Goal: Task Accomplishment & Management: Complete application form

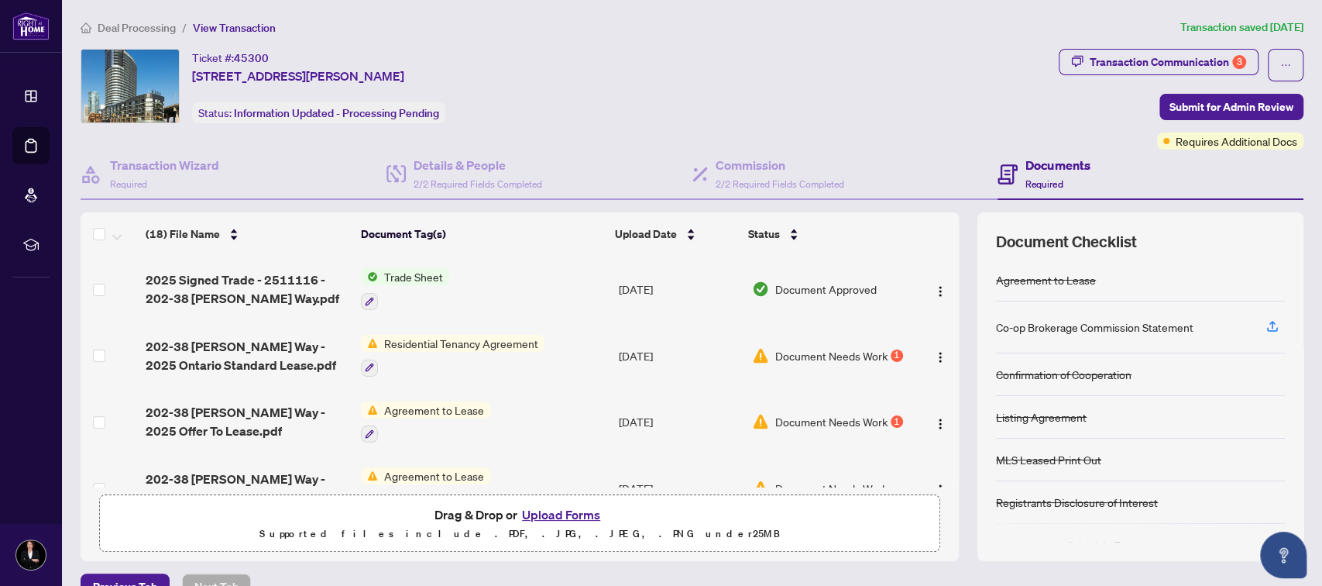
click at [494, 338] on span "Residential Tenancy Agreement" at bounding box center [461, 343] width 167 height 17
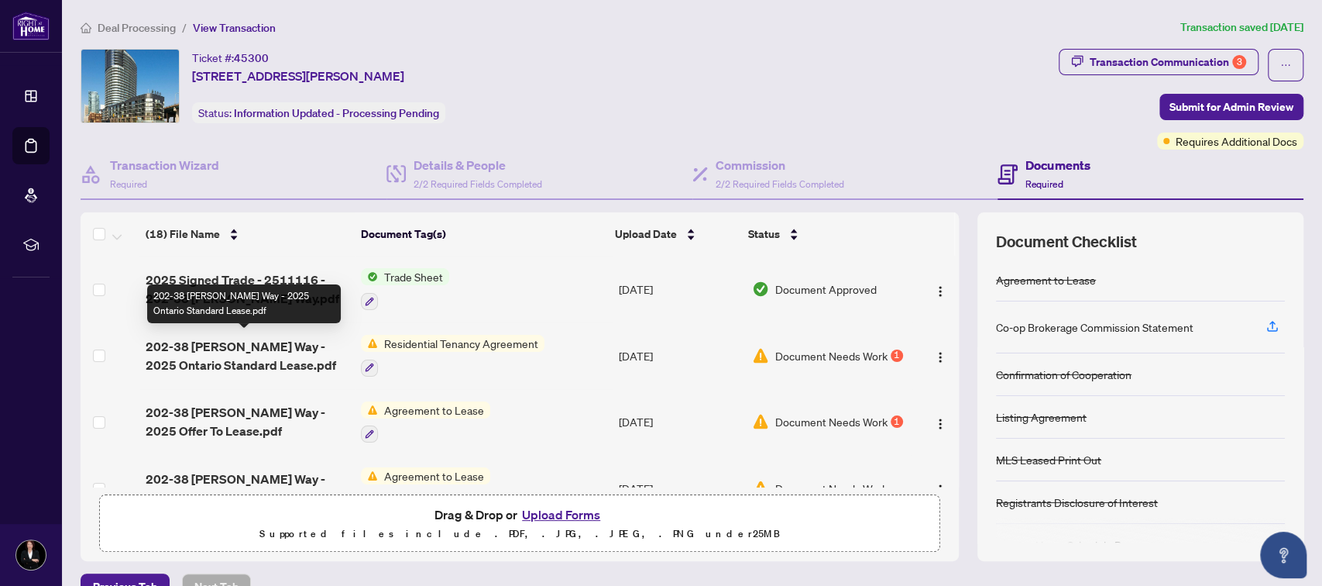
click at [250, 347] on span "202-38 [PERSON_NAME] Way - 2025 Ontario Standard Lease.pdf" at bounding box center [247, 355] width 203 height 37
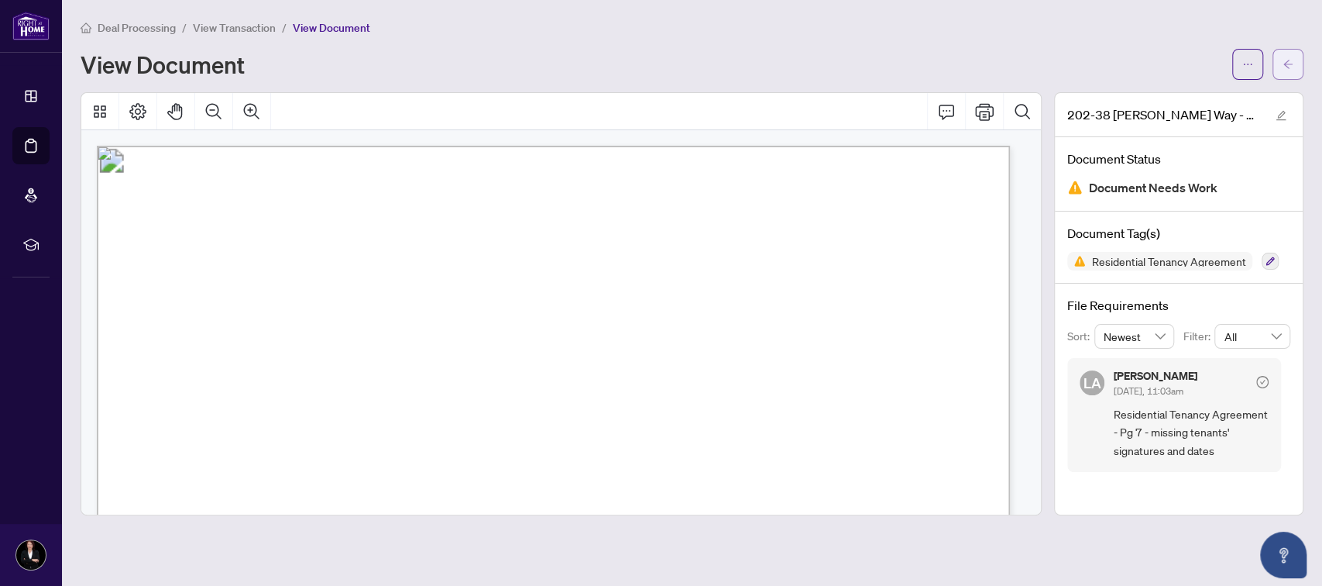
click at [1291, 60] on icon "arrow-left" at bounding box center [1288, 64] width 11 height 11
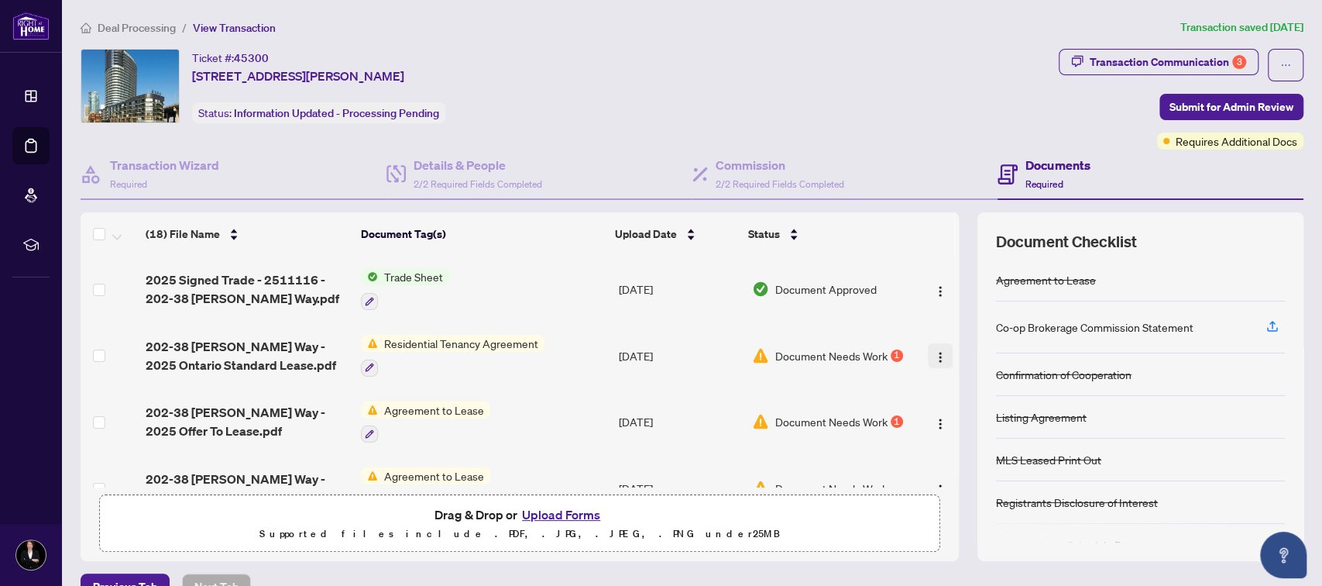
click at [934, 351] on img "button" at bounding box center [940, 357] width 12 height 12
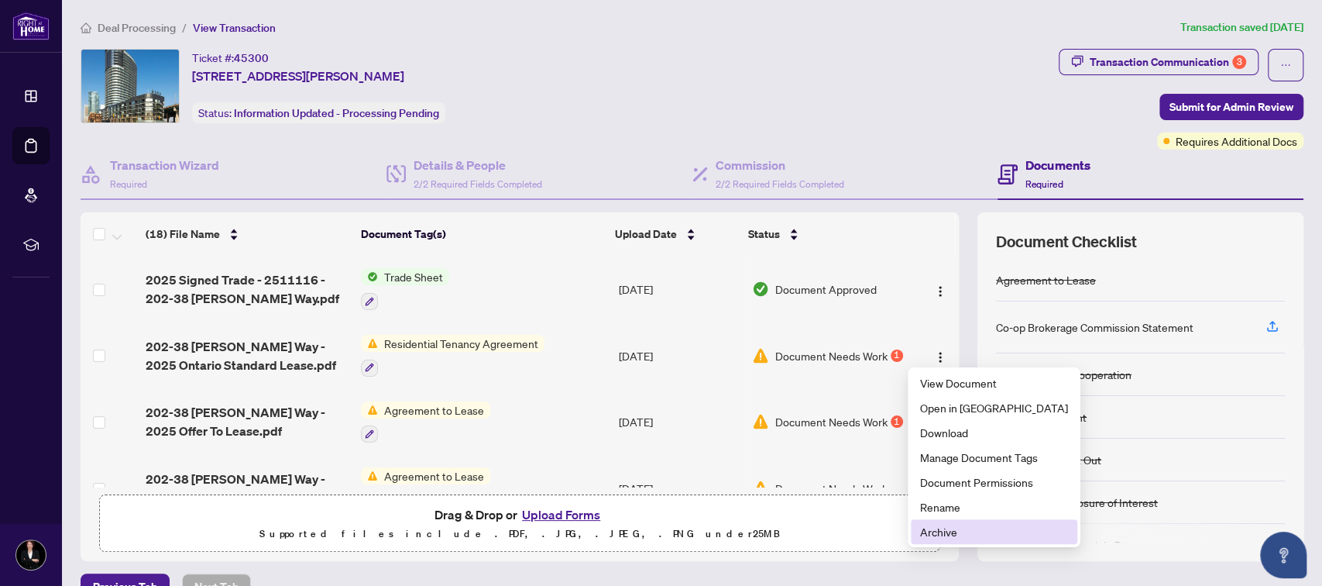
click at [947, 530] on span "Archive" at bounding box center [994, 531] width 148 height 17
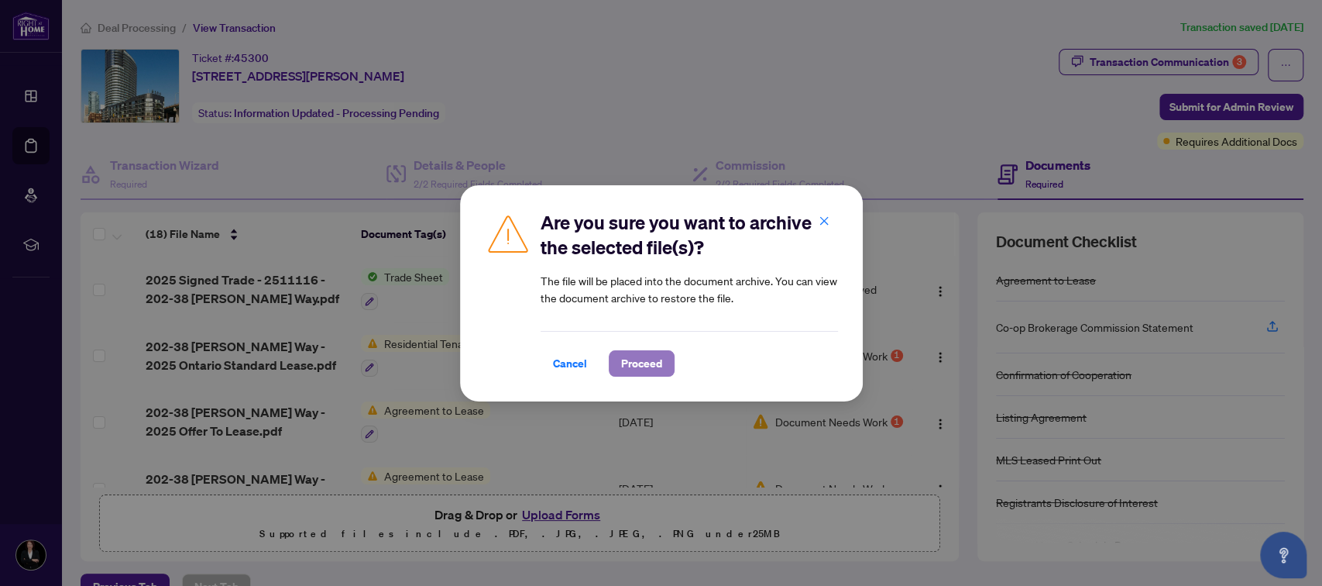
click at [646, 365] on span "Proceed" at bounding box center [641, 363] width 41 height 25
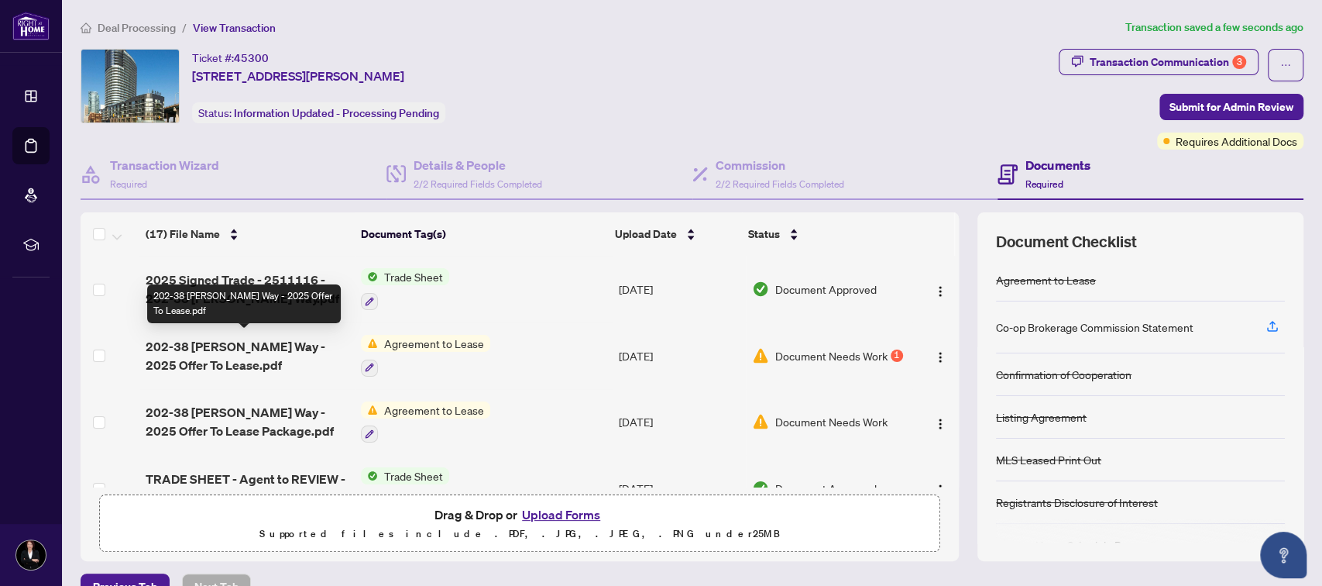
click at [224, 338] on span "202-38 [PERSON_NAME] Way - 2025 Offer To Lease.pdf" at bounding box center [247, 355] width 203 height 37
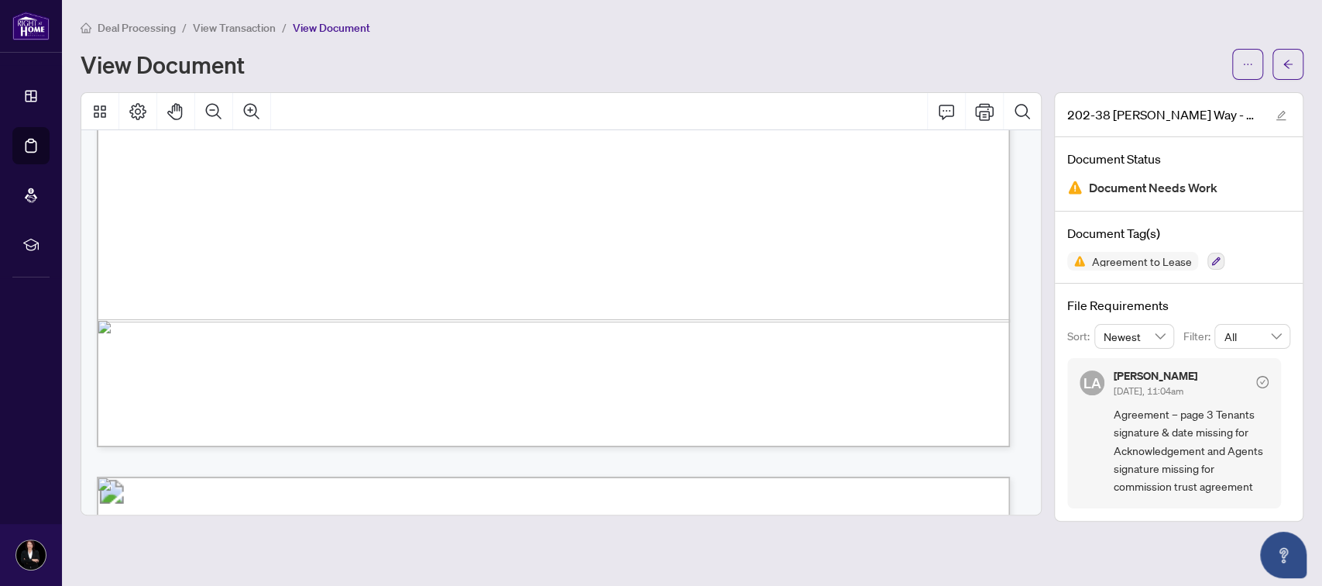
scroll to position [3099, 0]
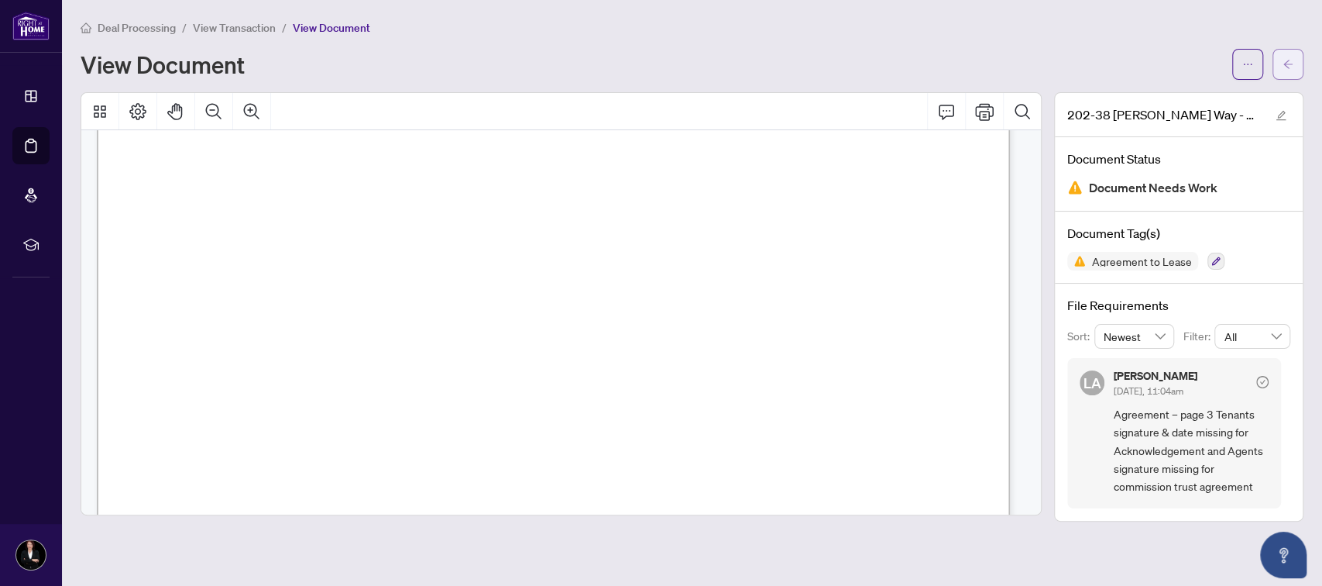
click at [1286, 65] on icon "arrow-left" at bounding box center [1288, 64] width 9 height 9
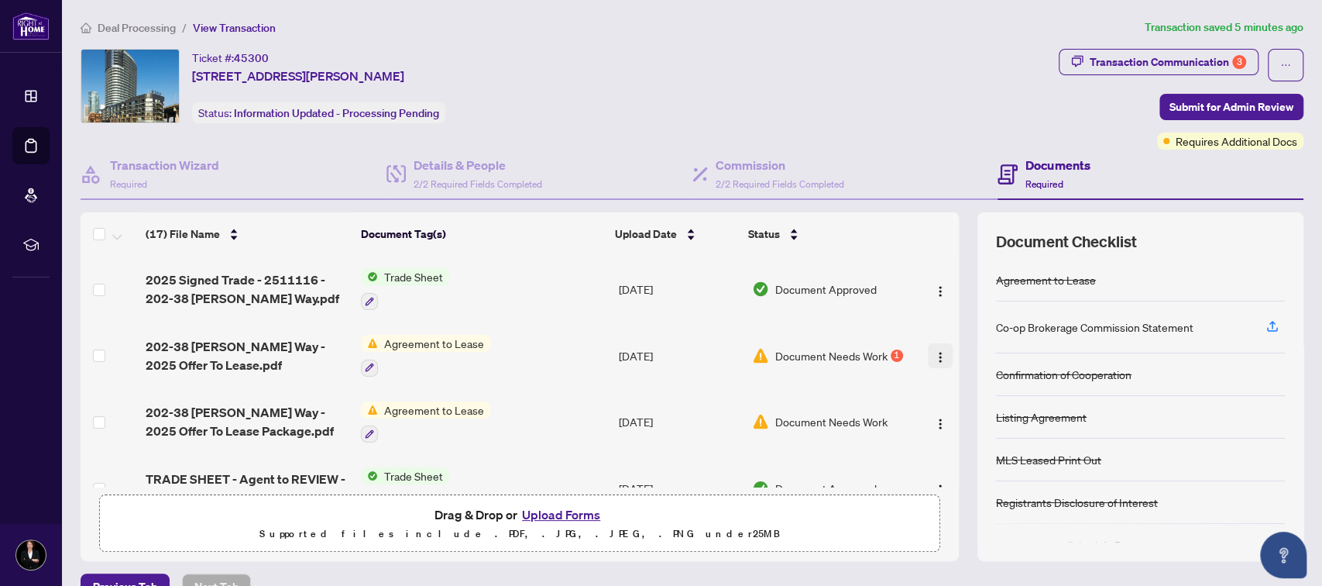
click at [934, 352] on img "button" at bounding box center [940, 357] width 12 height 12
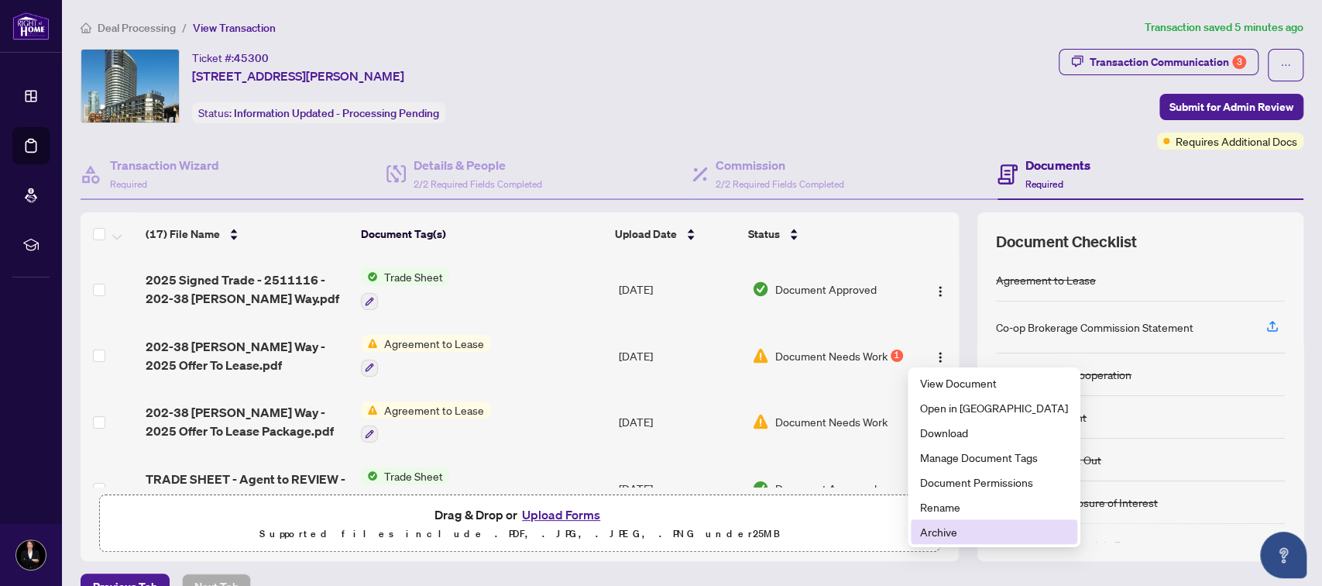
click at [949, 532] on span "Archive" at bounding box center [994, 531] width 148 height 17
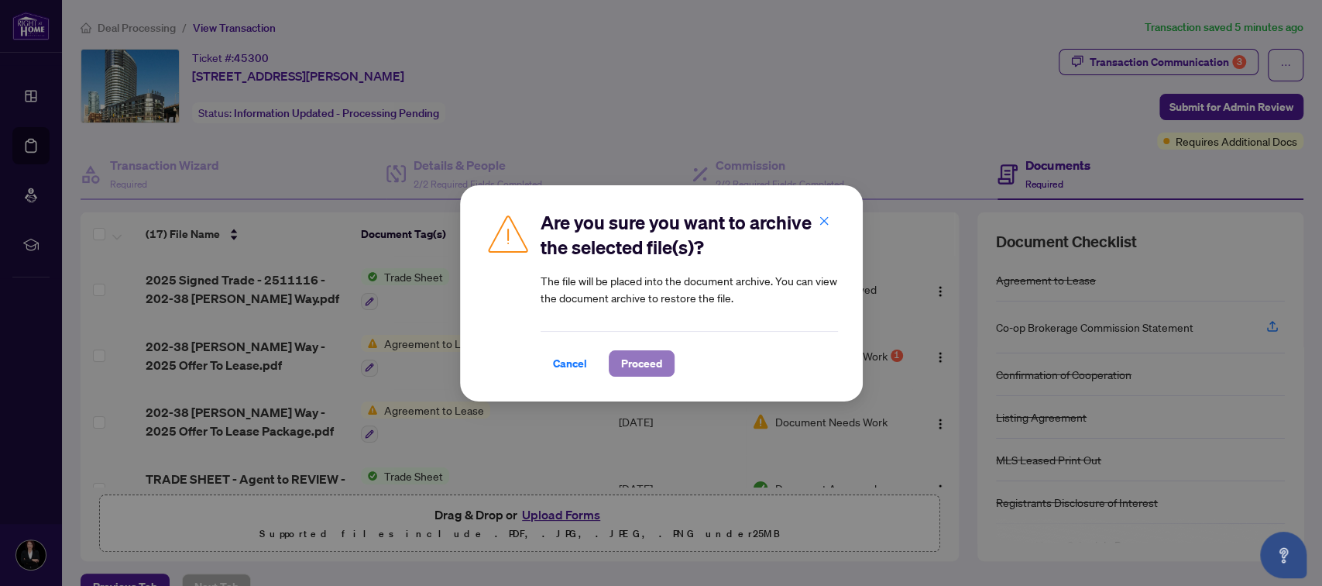
click at [644, 362] on span "Proceed" at bounding box center [641, 363] width 41 height 25
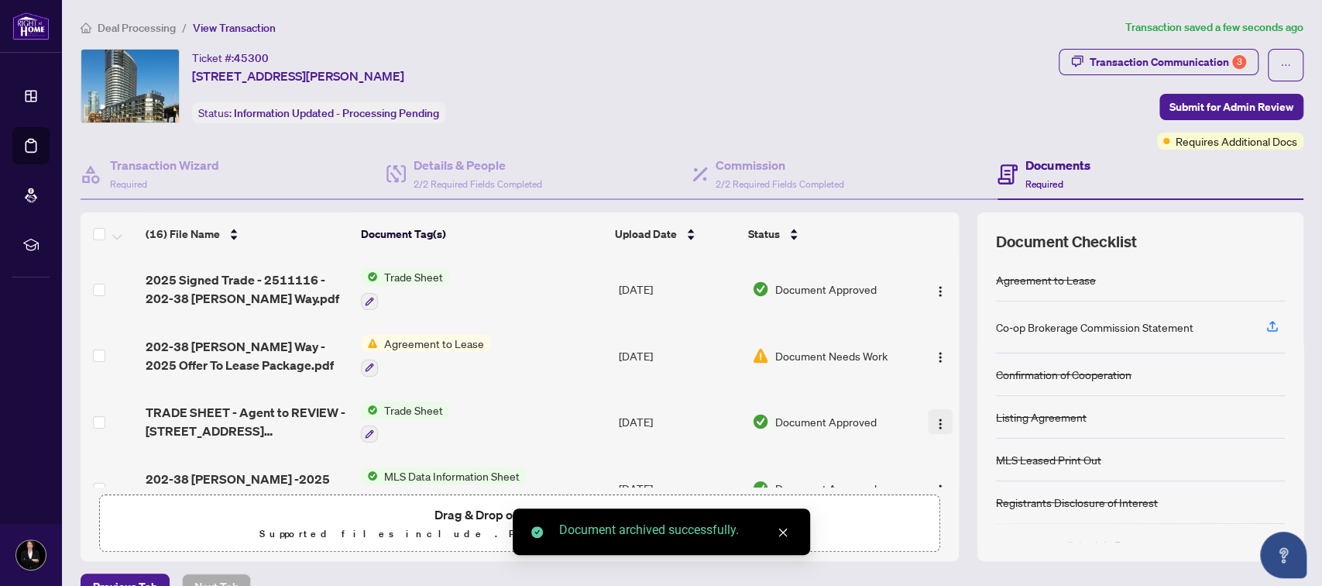
click at [934, 420] on img "button" at bounding box center [940, 424] width 12 height 12
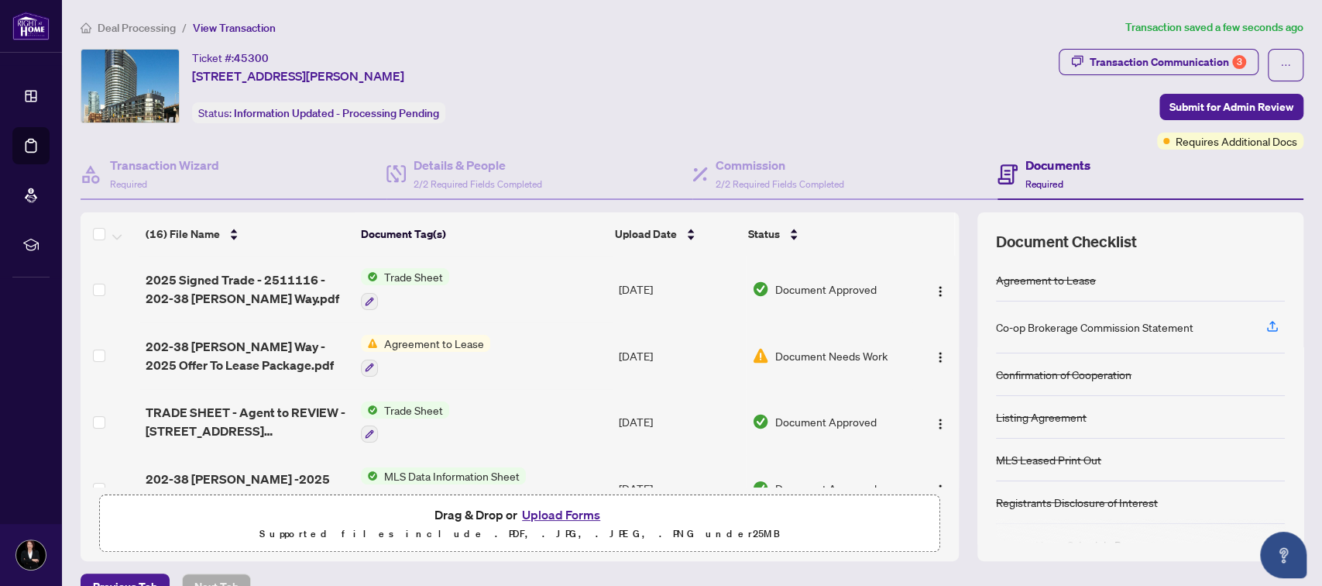
click at [809, 389] on td "Document Approved" at bounding box center [829, 422] width 167 height 67
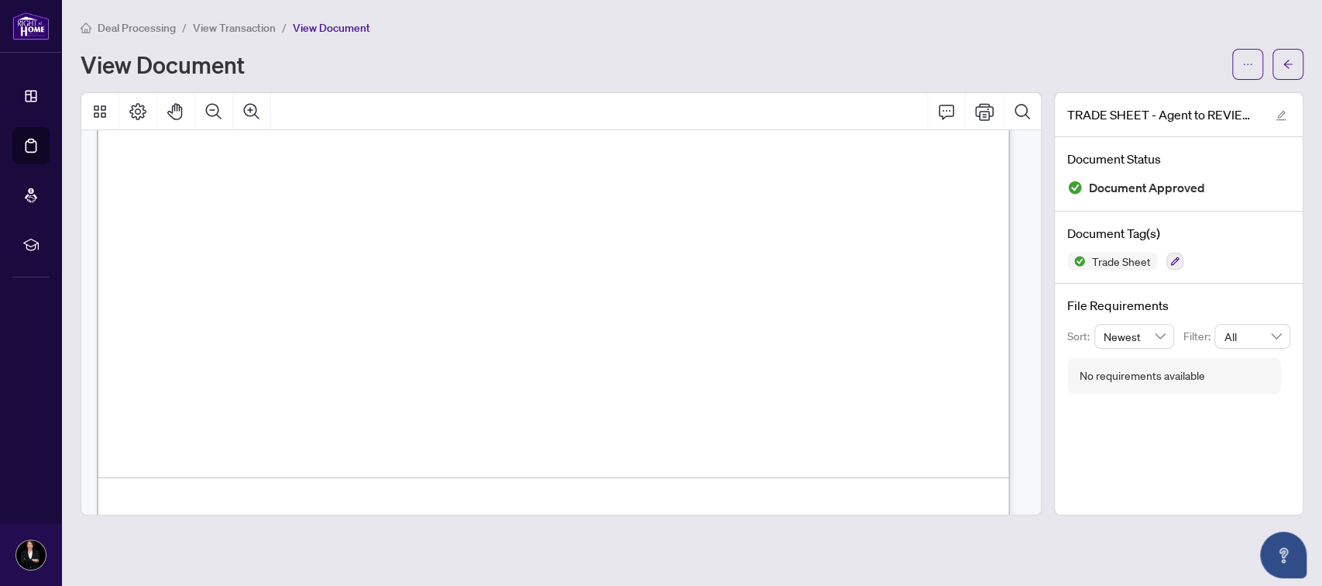
scroll to position [843, 0]
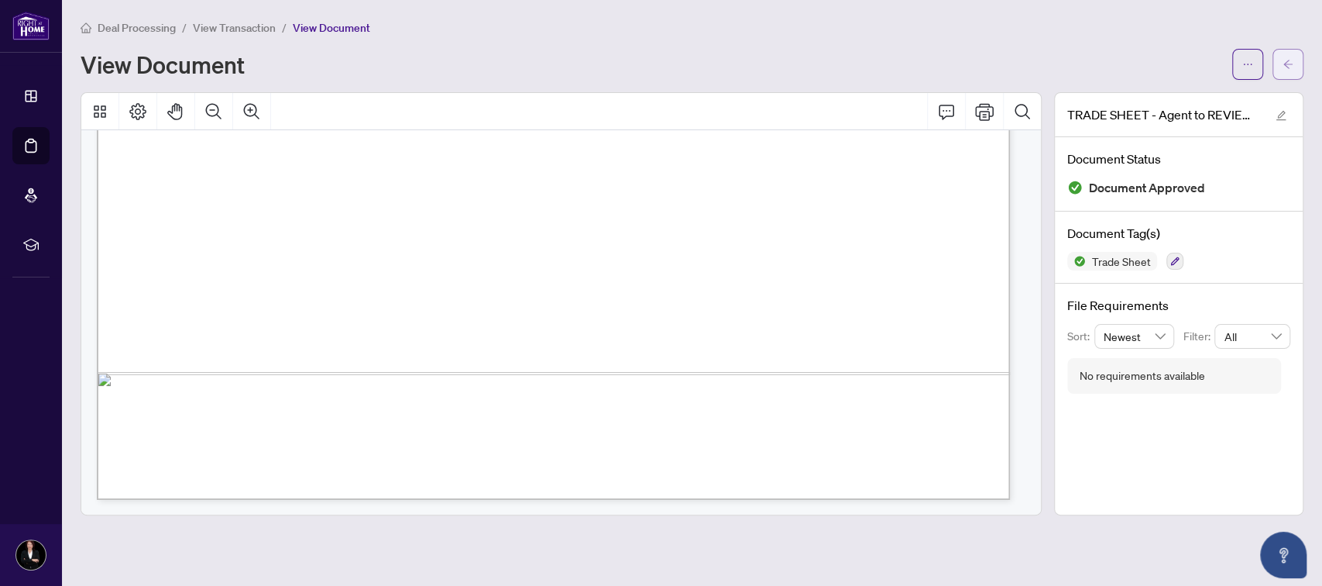
click at [1287, 67] on icon "arrow-left" at bounding box center [1288, 64] width 11 height 11
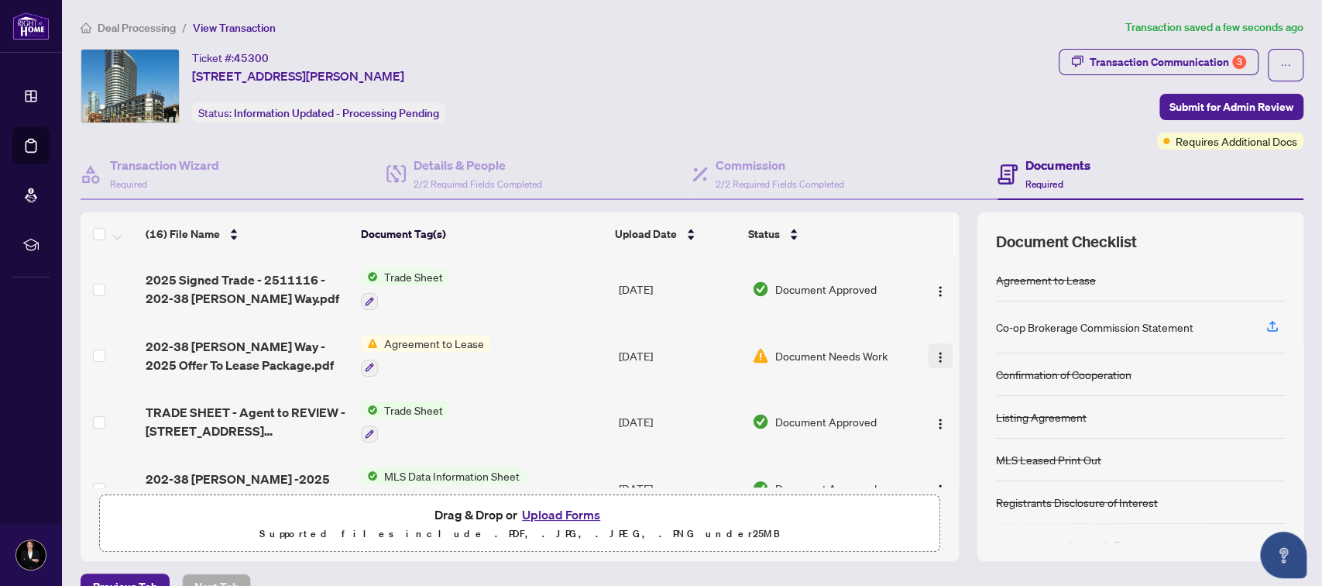
click at [934, 351] on img "button" at bounding box center [940, 357] width 12 height 12
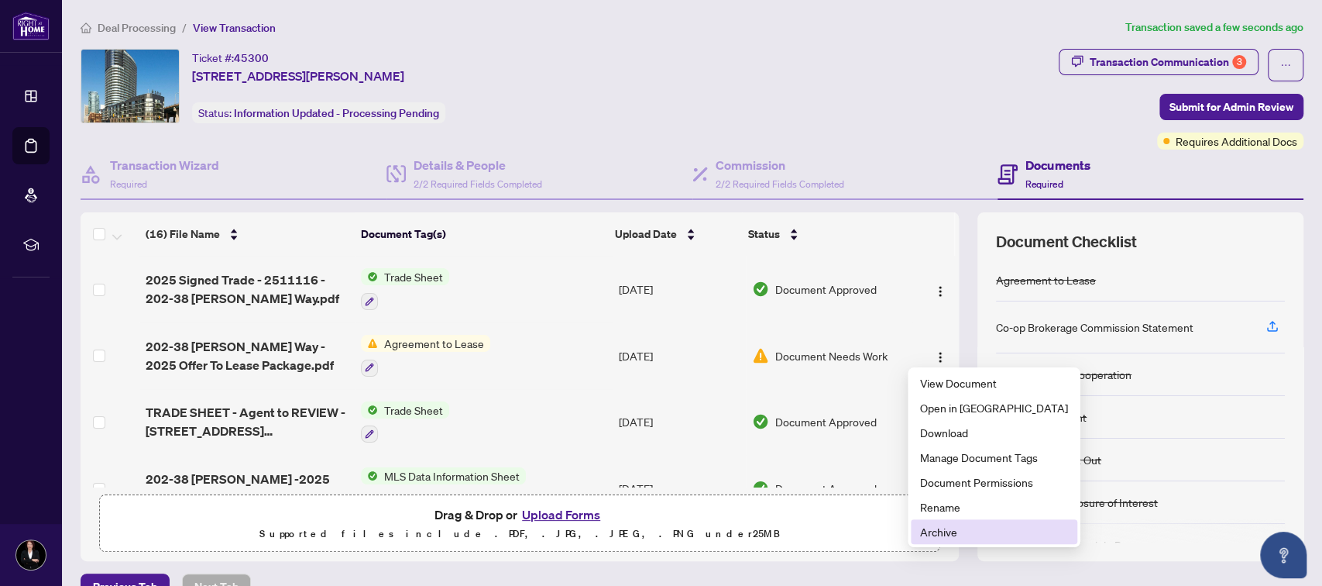
click at [954, 528] on span "Archive" at bounding box center [994, 531] width 148 height 17
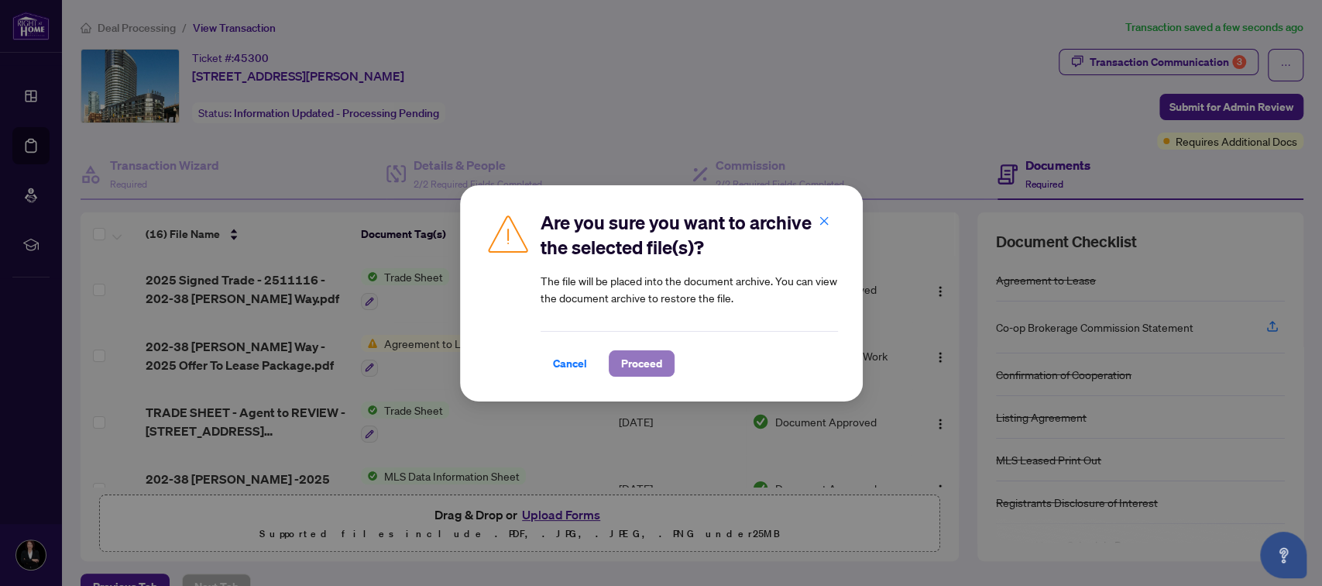
click at [645, 363] on span "Proceed" at bounding box center [641, 363] width 41 height 25
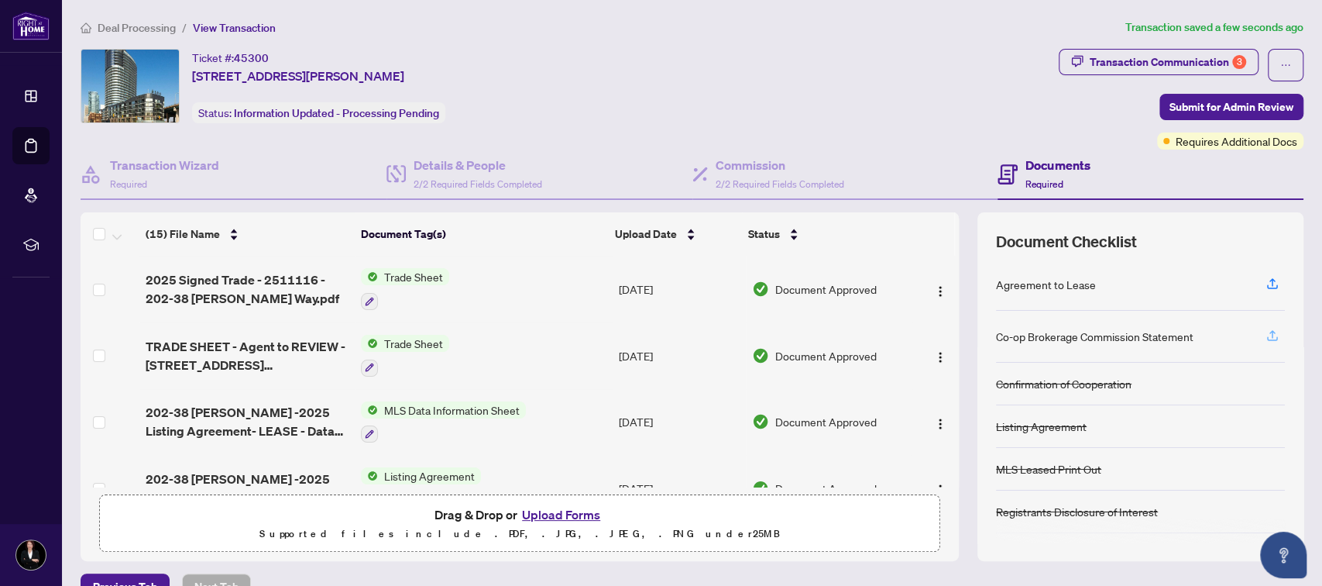
click at [1266, 328] on icon "button" at bounding box center [1273, 335] width 14 height 14
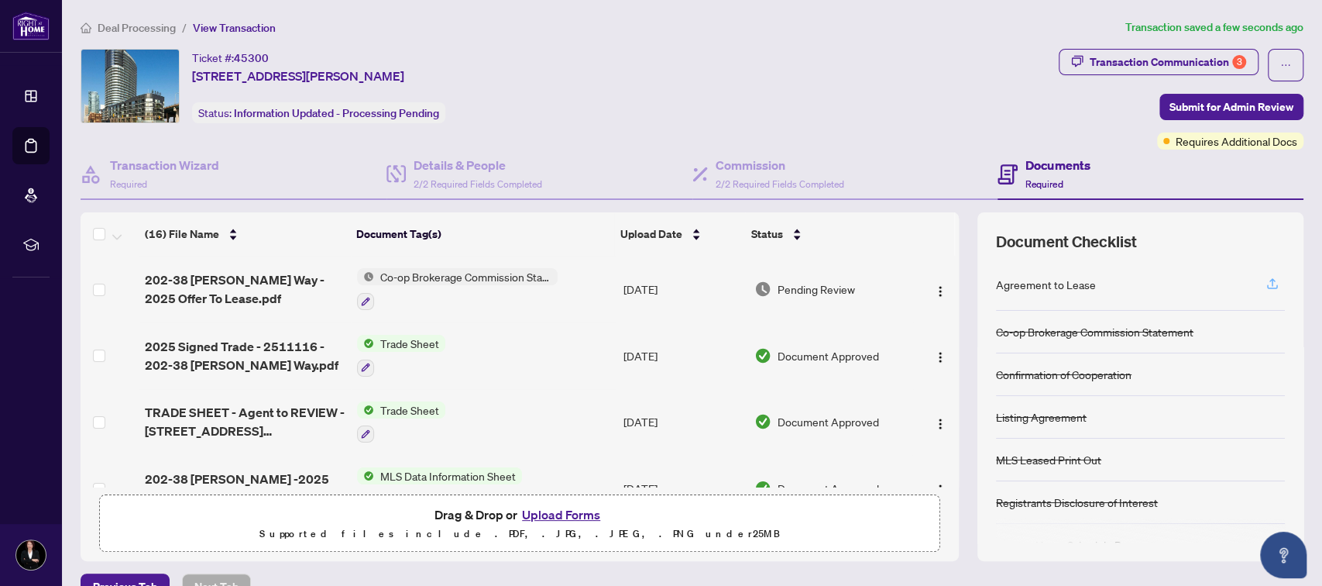
click at [1266, 281] on icon "button" at bounding box center [1273, 284] width 14 height 14
click at [1266, 277] on icon "button" at bounding box center [1273, 284] width 14 height 14
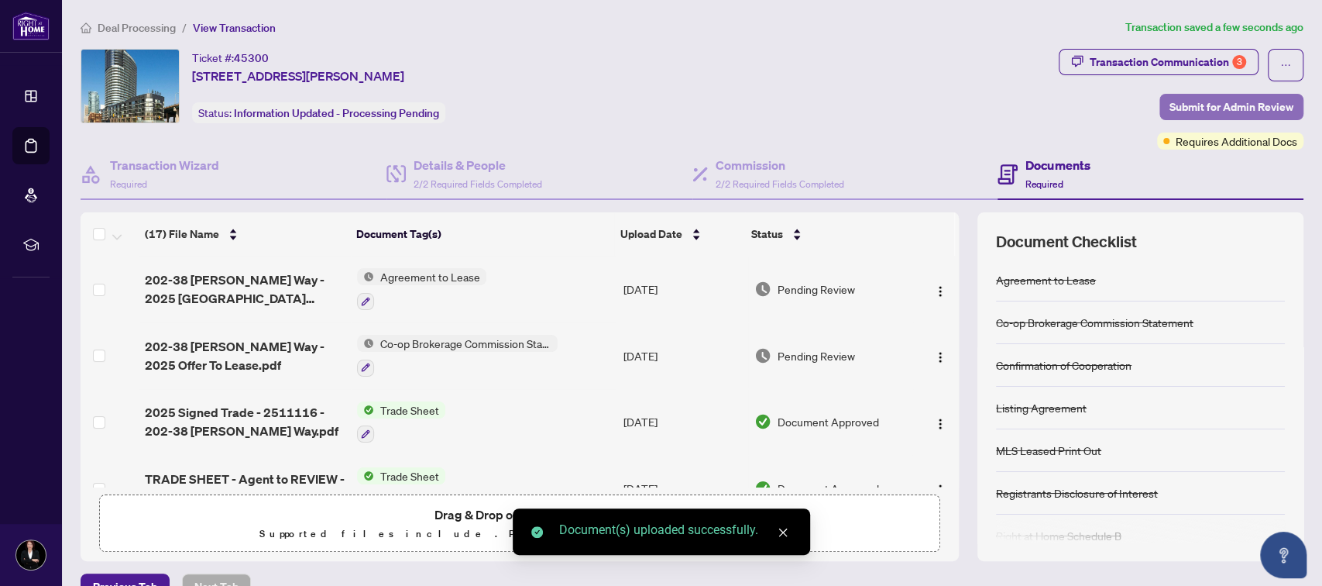
click at [1205, 105] on span "Submit for Admin Review" at bounding box center [1232, 107] width 124 height 25
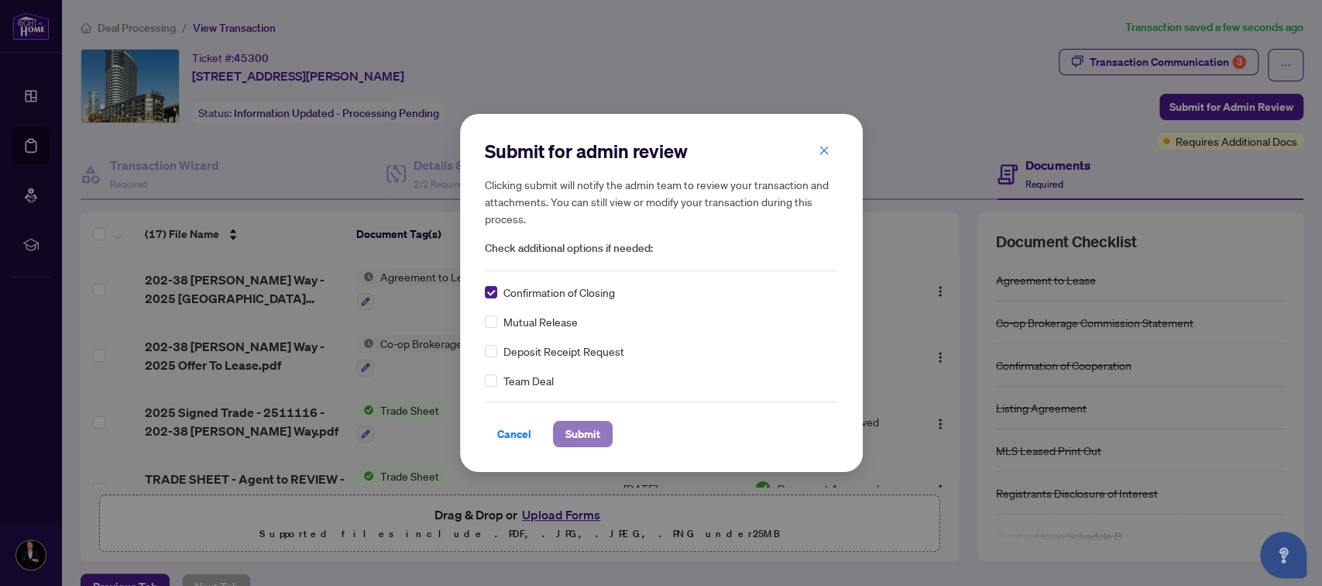
click at [584, 436] on span "Submit" at bounding box center [583, 433] width 35 height 25
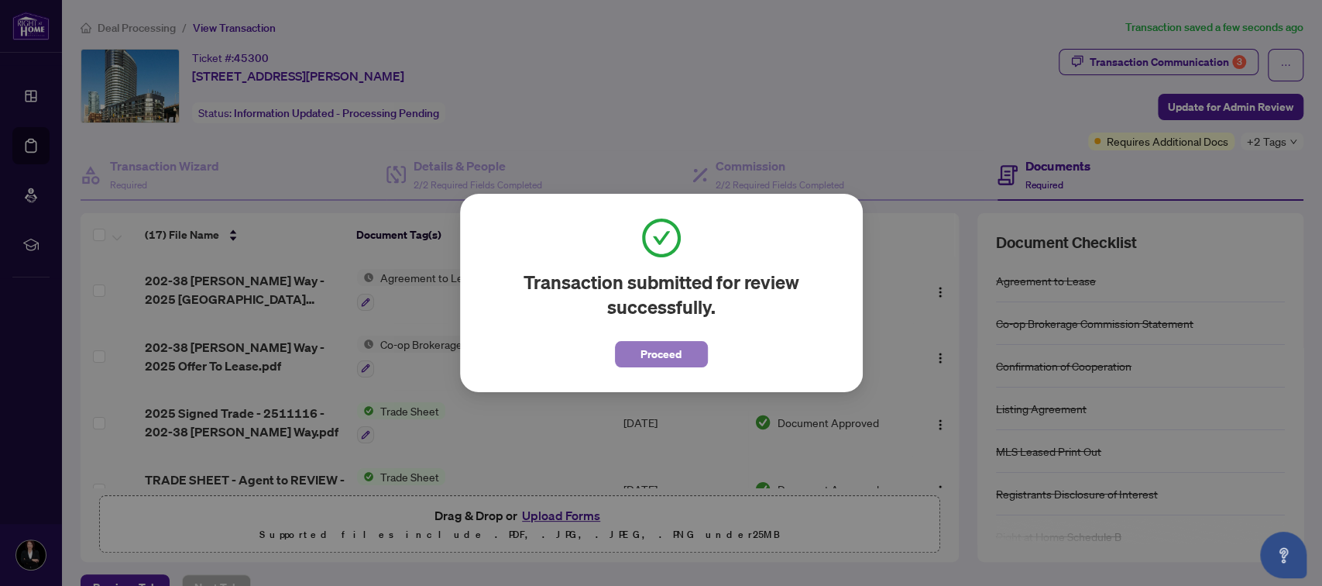
click at [653, 352] on span "Proceed" at bounding box center [661, 354] width 41 height 25
